Goal: Book appointment/travel/reservation

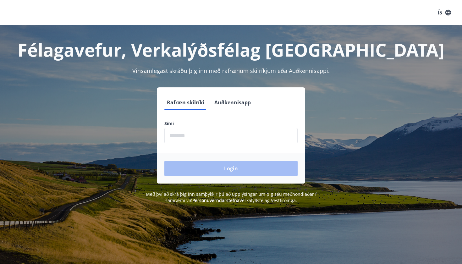
click at [224, 138] on input "phone" at bounding box center [230, 135] width 133 height 15
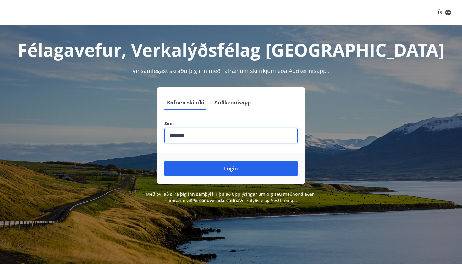
type input "********"
click at [231, 168] on button "Login" at bounding box center [230, 168] width 133 height 15
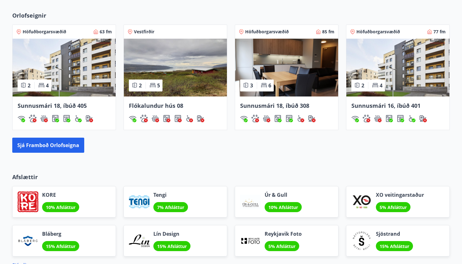
scroll to position [448, 0]
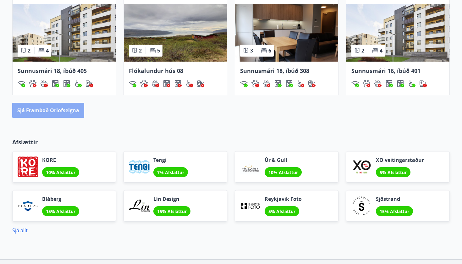
click at [72, 111] on button "Sjá framboð orlofseigna" at bounding box center [48, 110] width 72 height 15
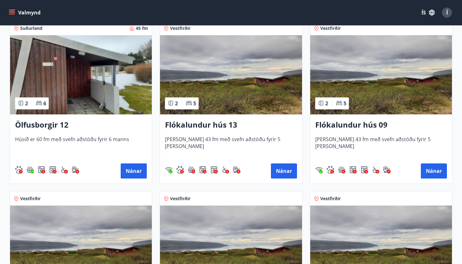
scroll to position [804, 0]
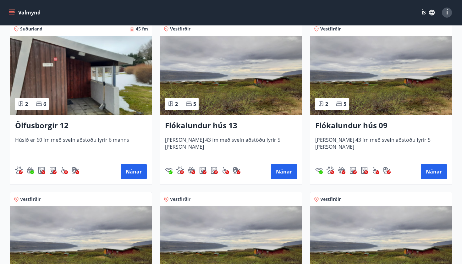
click at [206, 104] on img at bounding box center [231, 75] width 142 height 79
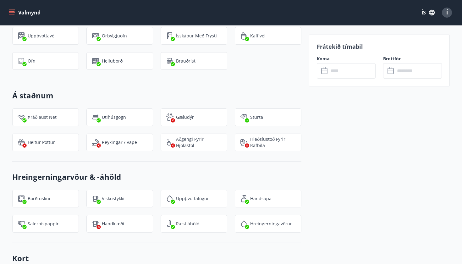
scroll to position [708, 0]
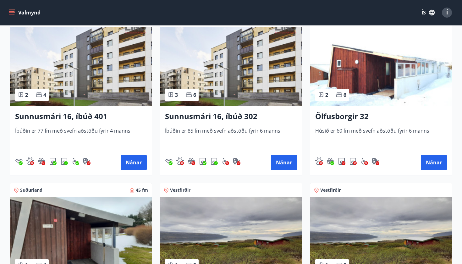
scroll to position [642, 0]
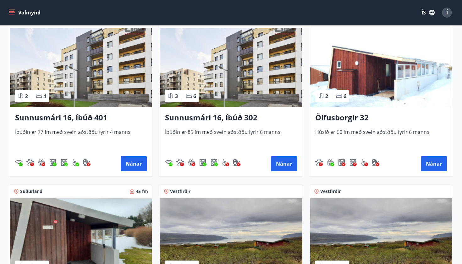
click at [362, 126] on div "Ölfusborgir 32 [PERSON_NAME] 60 fm með svefn aðstöðu fyrir 6 [PERSON_NAME] Nánar" at bounding box center [381, 141] width 142 height 69
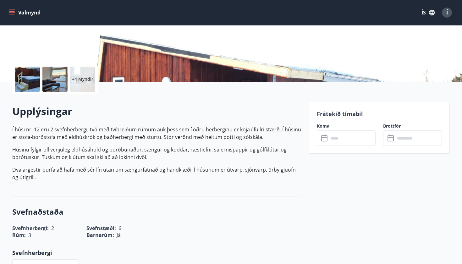
scroll to position [109, 0]
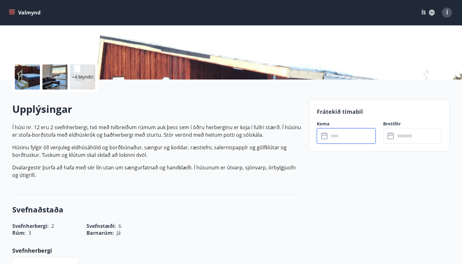
click at [338, 138] on input "text" at bounding box center [352, 135] width 47 height 15
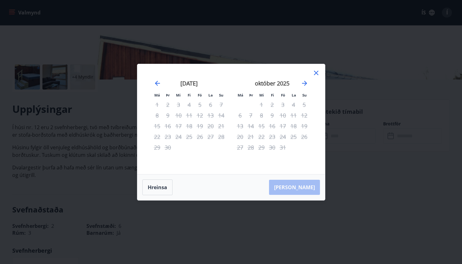
click at [310, 82] on div "[DATE] 1 2 3 4 5 6 7 8 9 10 11 12 13 14 15 16 17 18 19 20 21 22 23 24 25 26 27 …" at bounding box center [272, 123] width 83 height 103
click at [307, 82] on icon "Move forward to switch to the next month." at bounding box center [305, 84] width 8 height 8
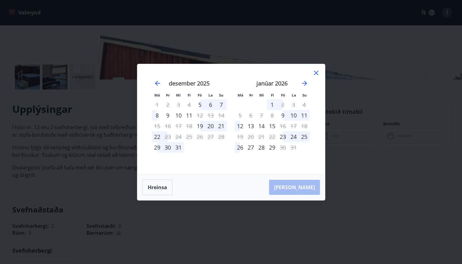
click at [329, 44] on div "Má Þr Mi Fi Fö La Su Má Þr Mi Fi Fö La Su [DATE] 1 2 3 4 5 6 7 8 9 10 11 12 13 …" at bounding box center [231, 132] width 462 height 264
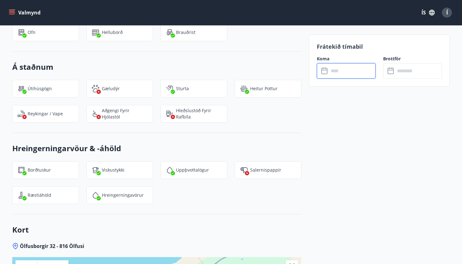
scroll to position [639, 0]
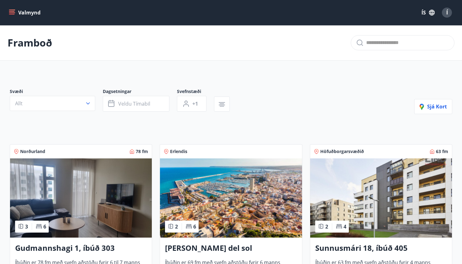
click at [9, 12] on icon "menu" at bounding box center [12, 11] width 6 height 1
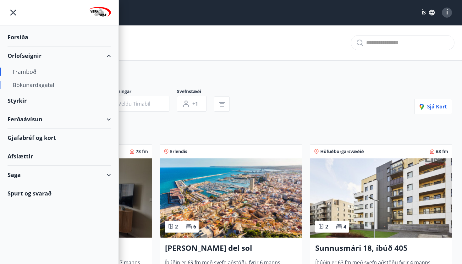
click at [33, 85] on div "Bókunardagatal" at bounding box center [59, 84] width 93 height 13
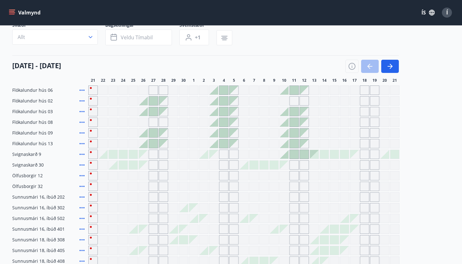
scroll to position [45, 0]
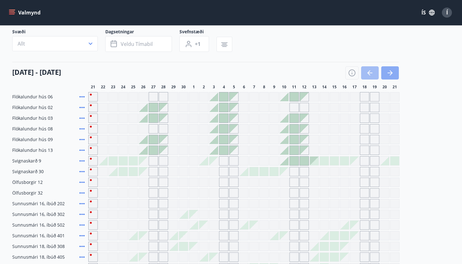
click at [389, 74] on icon "button" at bounding box center [390, 73] width 8 height 8
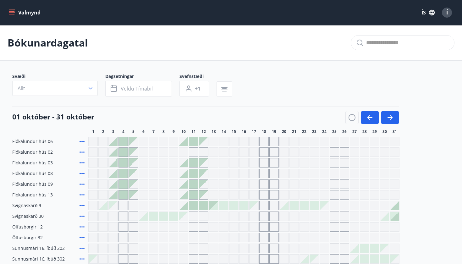
scroll to position [0, 0]
click at [198, 95] on button "+1" at bounding box center [194, 89] width 30 height 16
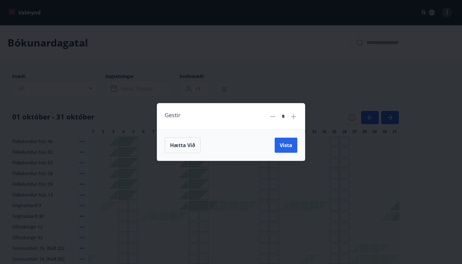
click at [243, 72] on div "Gestir * Hætta við Vista" at bounding box center [231, 132] width 462 height 264
